Goal: Task Accomplishment & Management: Manage account settings

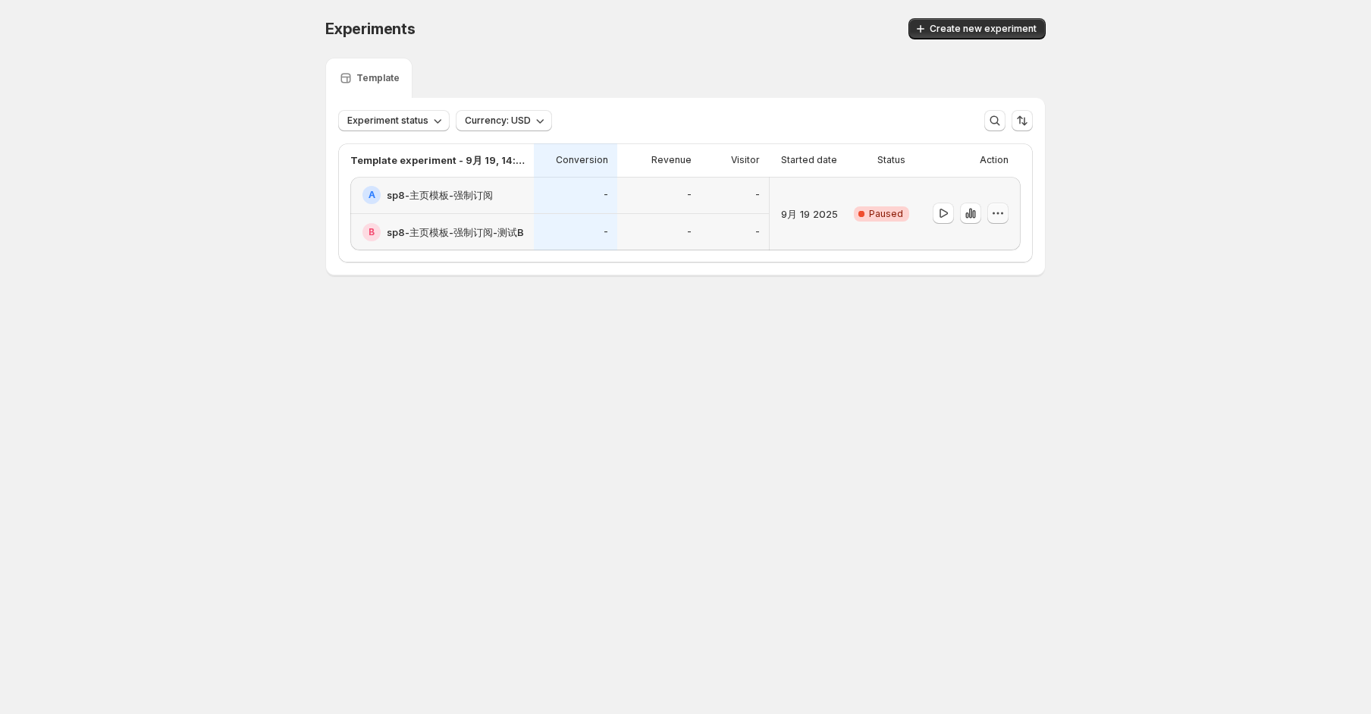
click at [1006, 212] on button "button" at bounding box center [998, 213] width 21 height 21
click at [984, 312] on button "Delete" at bounding box center [998, 321] width 102 height 24
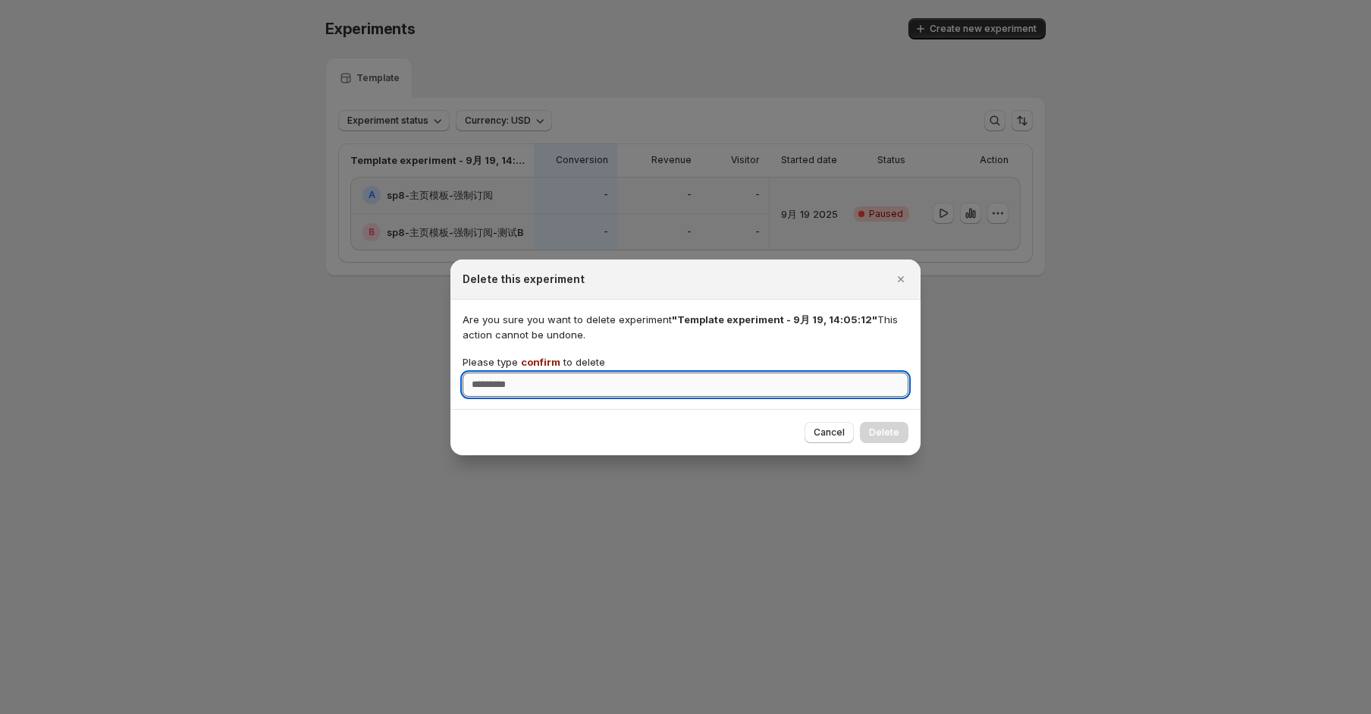
click at [726, 386] on input "Please type confirm to delete" at bounding box center [686, 384] width 446 height 24
click at [526, 357] on span "confirm" at bounding box center [540, 362] width 39 height 12
click at [526, 372] on input "Please type confirm to delete" at bounding box center [686, 384] width 446 height 24
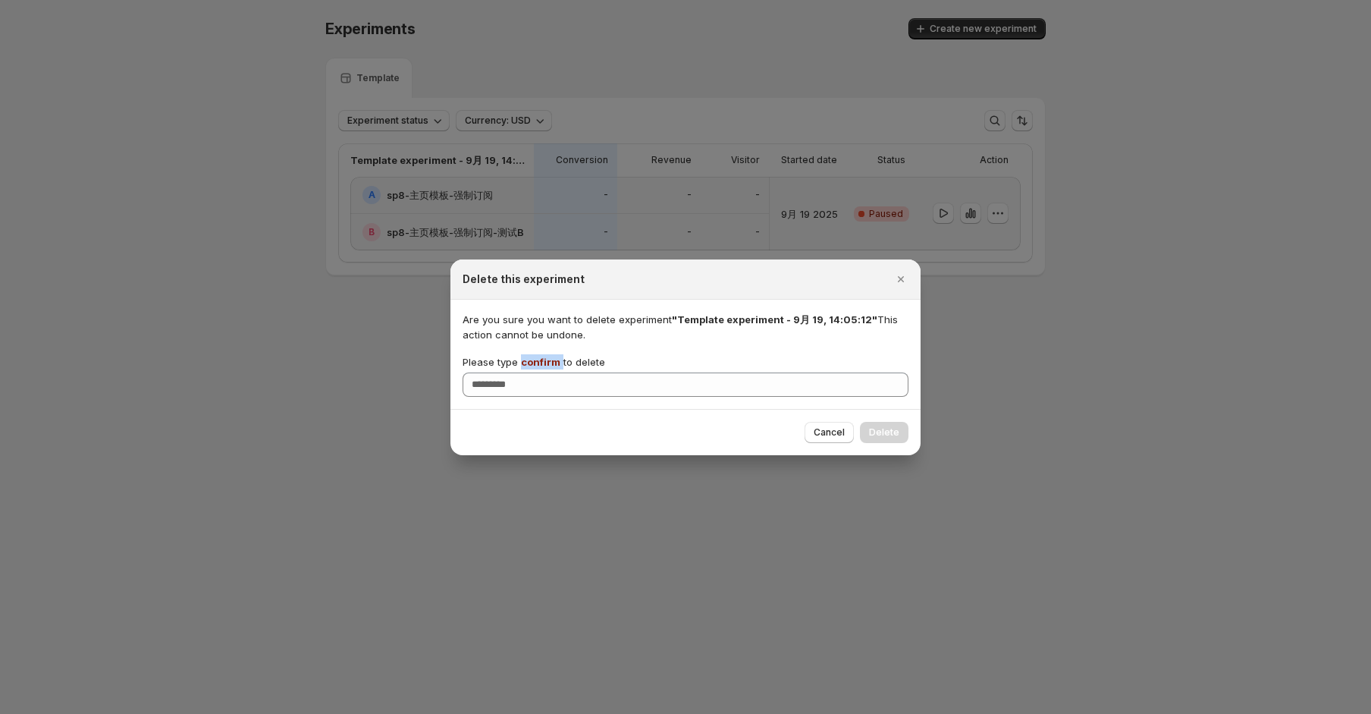
click at [526, 357] on span "confirm" at bounding box center [540, 362] width 39 height 12
click at [526, 372] on input "Please type confirm to delete" at bounding box center [686, 384] width 446 height 24
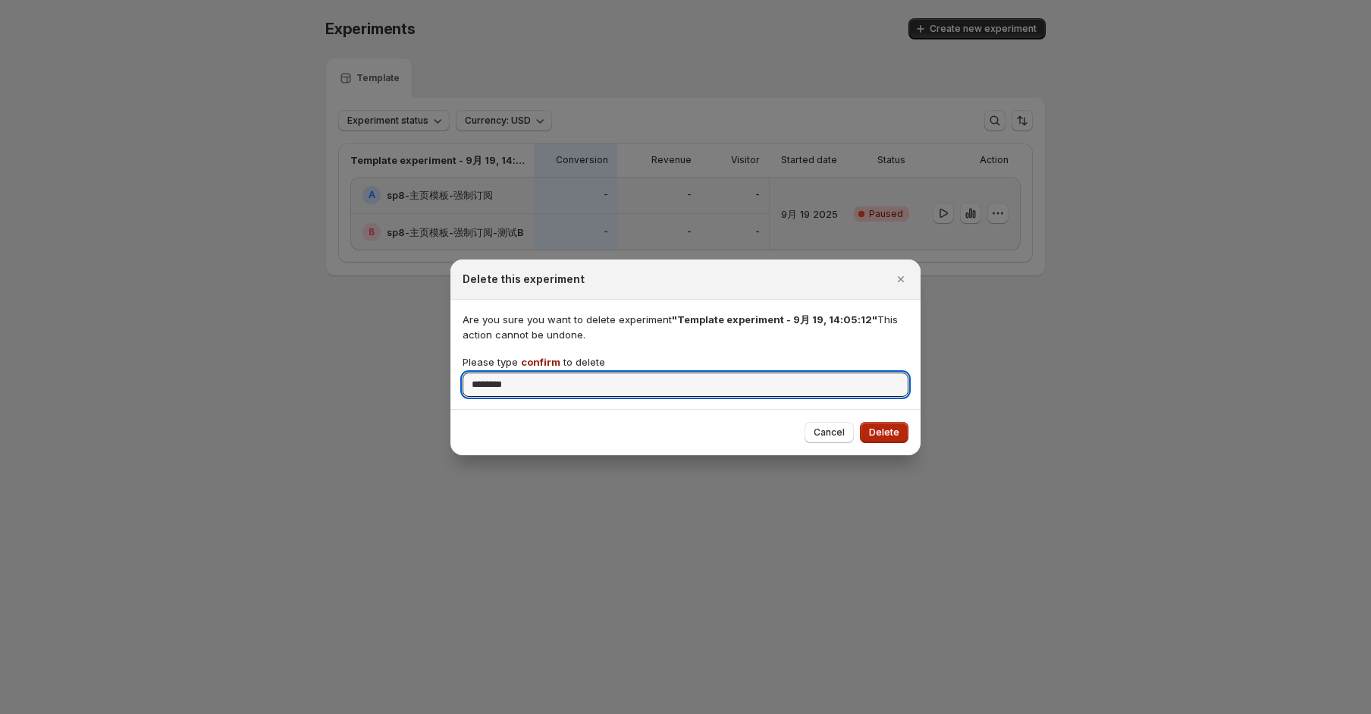
type input "*******"
click at [881, 433] on span "Delete" at bounding box center [884, 432] width 30 height 12
